Goal: Information Seeking & Learning: Check status

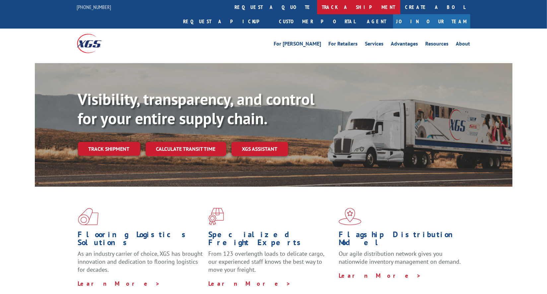
click at [317, 8] on link "track a shipment" at bounding box center [358, 7] width 83 height 14
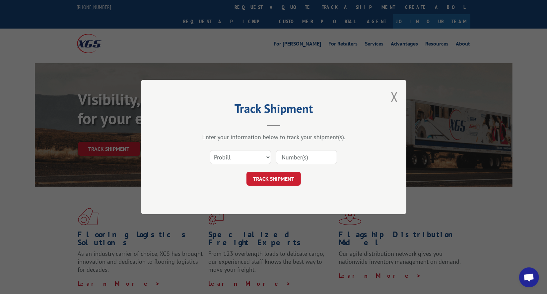
click at [293, 154] on input at bounding box center [306, 157] width 61 height 14
paste input "17564331"
type input "17564331"
click at [280, 174] on button "TRACK SHIPMENT" at bounding box center [274, 179] width 54 height 14
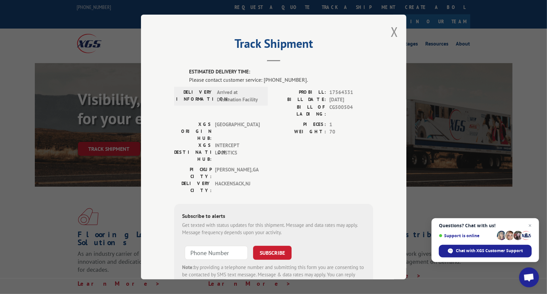
click at [388, 32] on div "Track Shipment ESTIMATED DELIVERY TIME: Please contact customer service: (844) …" at bounding box center [274, 147] width 266 height 265
click at [391, 32] on button "Close modal" at bounding box center [394, 32] width 7 height 18
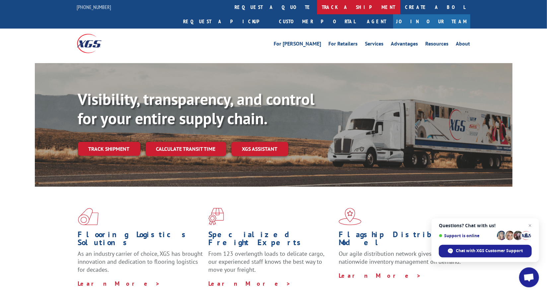
click at [317, 4] on link "track a shipment" at bounding box center [358, 7] width 83 height 14
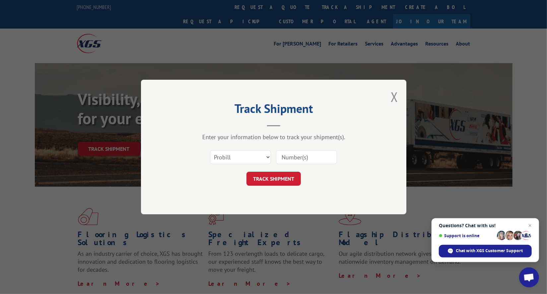
click at [299, 159] on input at bounding box center [306, 157] width 61 height 14
paste input "17594677"
type input "17594677"
click at [291, 176] on button "TRACK SHIPMENT" at bounding box center [274, 179] width 54 height 14
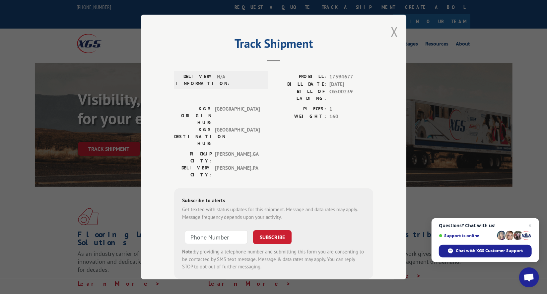
click at [393, 29] on button "Close modal" at bounding box center [394, 32] width 7 height 18
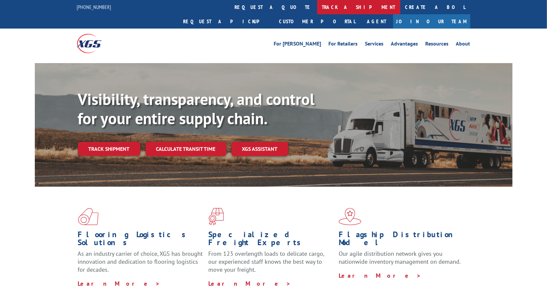
click at [317, 11] on link "track a shipment" at bounding box center [358, 7] width 83 height 14
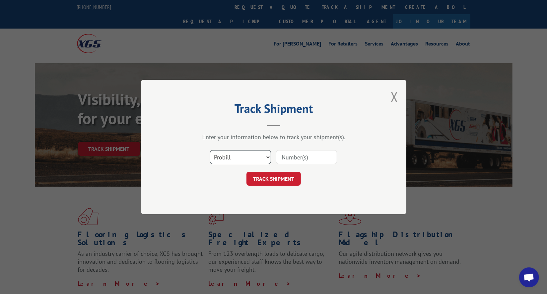
scroll to position [3253, 0]
click at [314, 158] on input at bounding box center [306, 157] width 61 height 14
type input "17427371"
click button "TRACK SHIPMENT" at bounding box center [274, 179] width 54 height 14
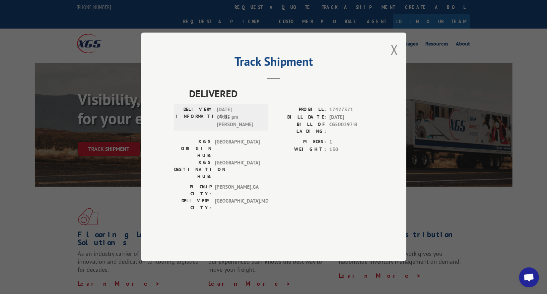
drag, startPoint x: 393, startPoint y: 64, endPoint x: 385, endPoint y: 54, distance: 11.8
click at [393, 58] on button "Close modal" at bounding box center [394, 50] width 7 height 18
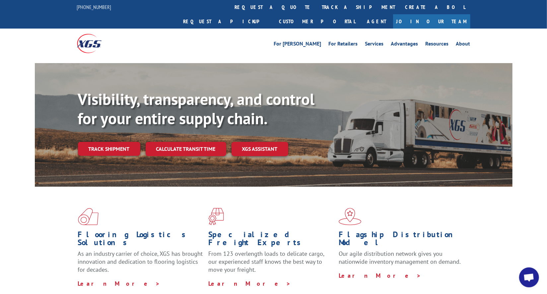
scroll to position [3253, 0]
drag, startPoint x: 25, startPoint y: 26, endPoint x: 38, endPoint y: 2, distance: 27.0
click at [25, 29] on div "For [PERSON_NAME] For Retailers Services Advantages Resources About For [PERSON…" at bounding box center [273, 44] width 547 height 30
click at [317, 9] on link "track a shipment" at bounding box center [358, 7] width 83 height 14
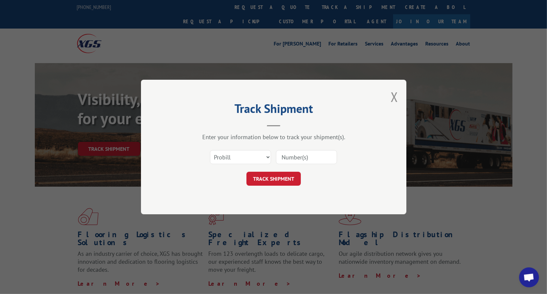
click at [303, 154] on input at bounding box center [306, 157] width 61 height 14
paste input "17564331"
type input "17564331"
click at [286, 177] on button "TRACK SHIPMENT" at bounding box center [274, 179] width 54 height 14
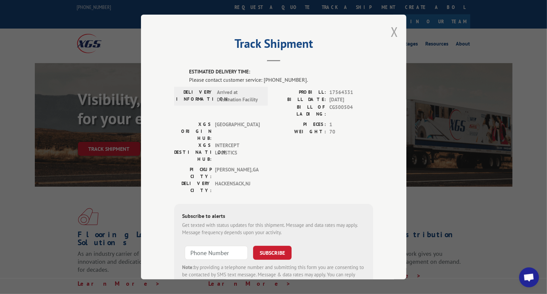
click at [392, 31] on button "Close modal" at bounding box center [394, 32] width 7 height 18
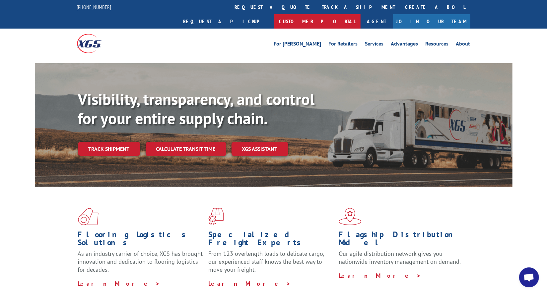
scroll to position [3222, 0]
